Goal: Check status: Check status

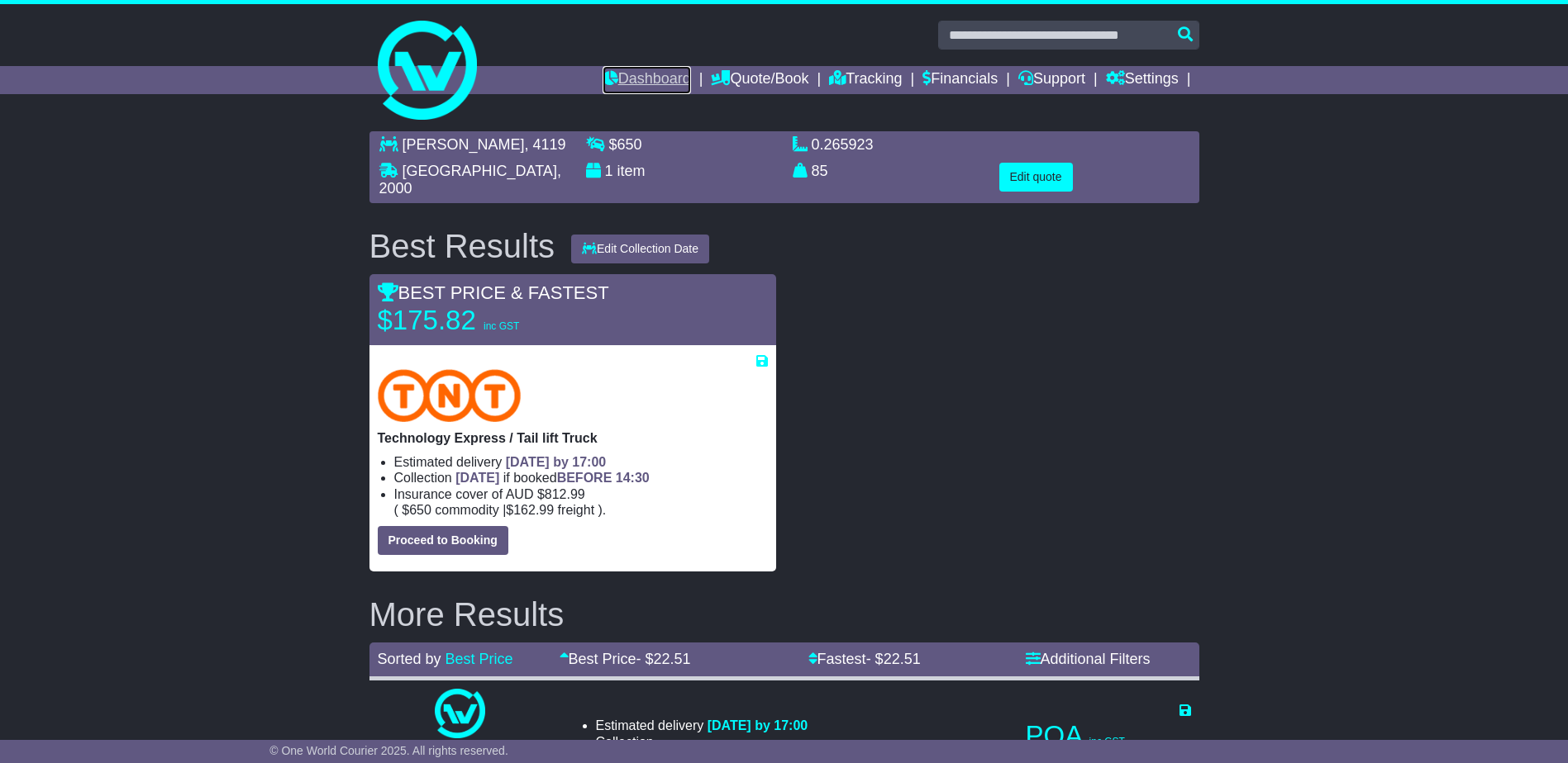
click at [662, 75] on link "Dashboard" at bounding box center [646, 79] width 88 height 28
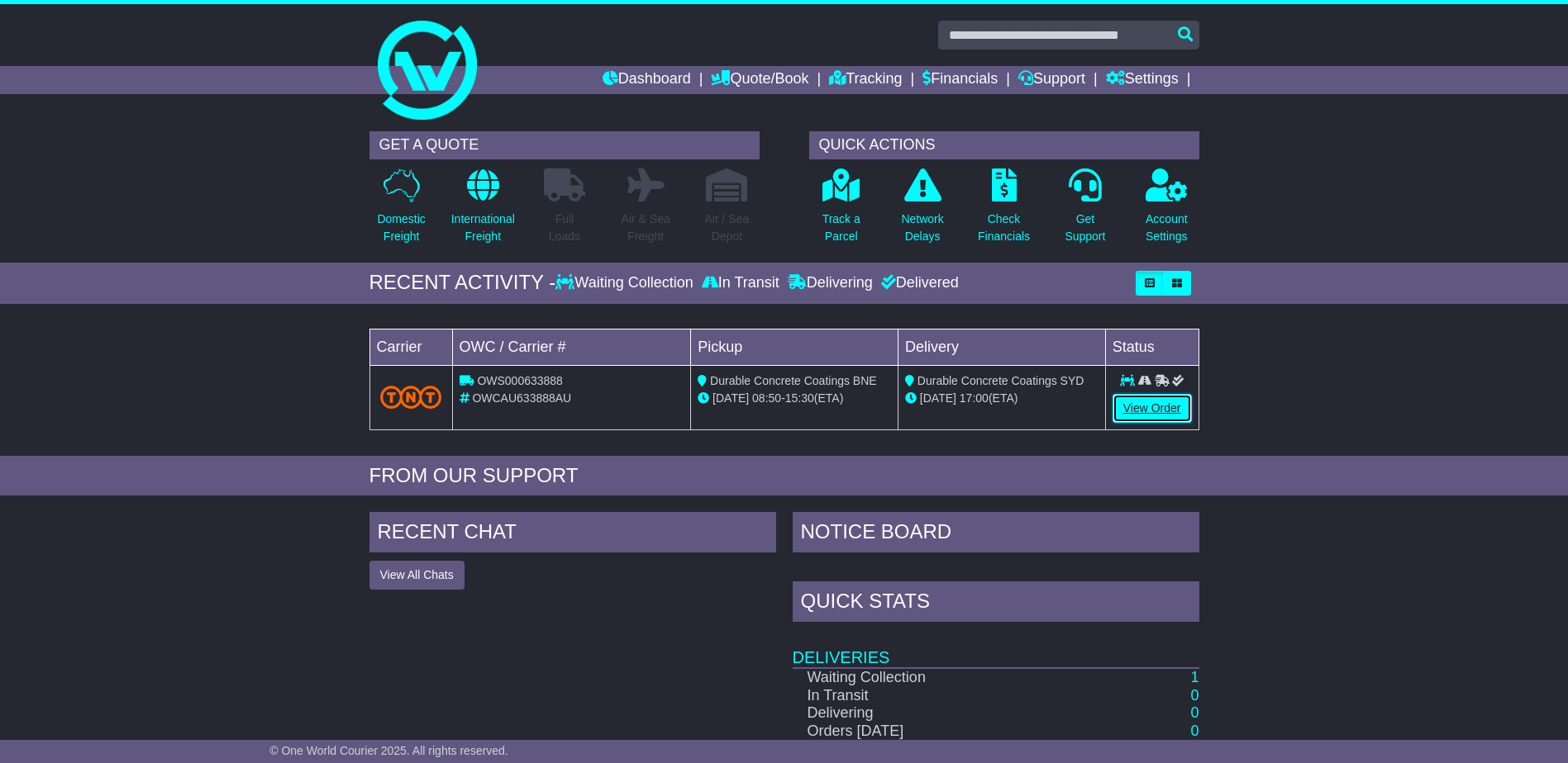
click at [1154, 411] on link "View Order" at bounding box center [1152, 409] width 79 height 29
